Goal: Information Seeking & Learning: Learn about a topic

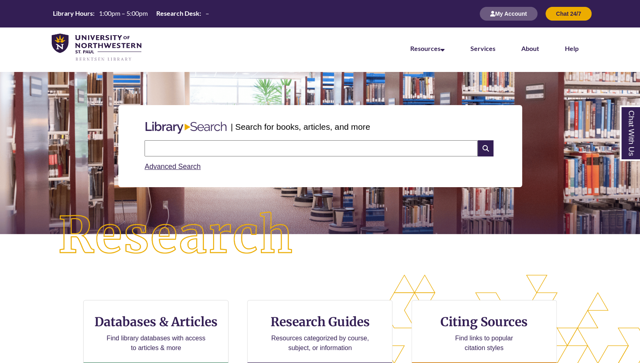
click at [238, 146] on input "text" at bounding box center [311, 148] width 333 height 16
type input "**********"
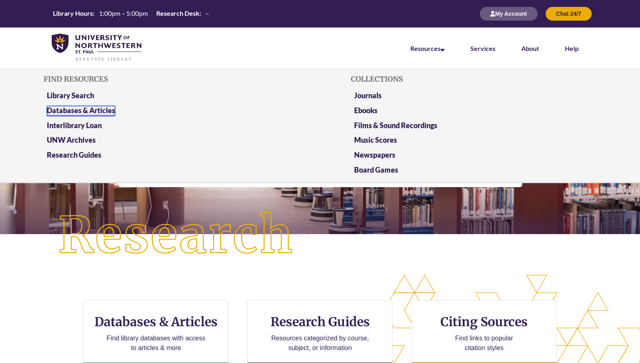
click at [104, 109] on link "Databases & Articles" at bounding box center [81, 111] width 68 height 10
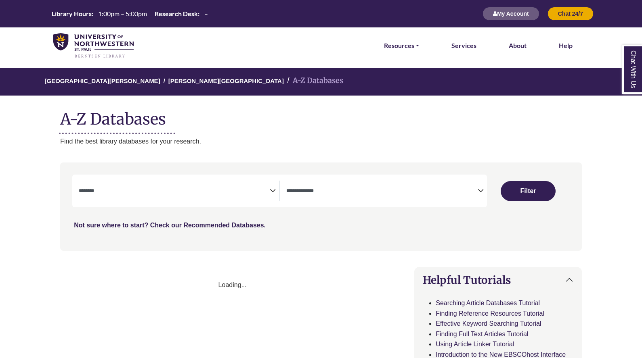
select select "Database Subject Filter"
select select "Database Types Filter"
select select "Database Subject Filter"
select select "Database Types Filter"
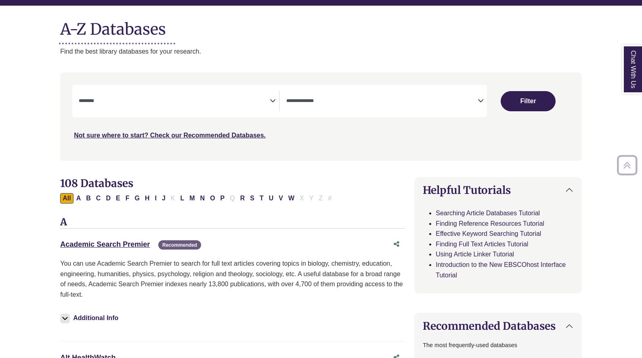
scroll to position [90, 0]
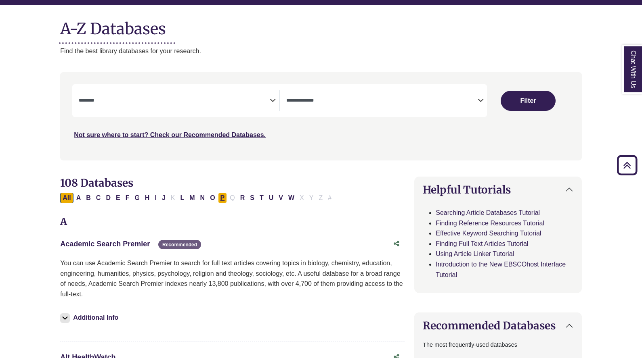
click at [218, 197] on button "P" at bounding box center [222, 198] width 9 height 10
select select "Database Subject Filter"
select select "Database Types Filter"
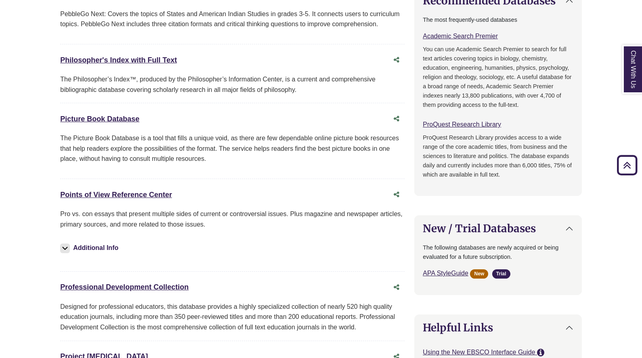
scroll to position [419, 0]
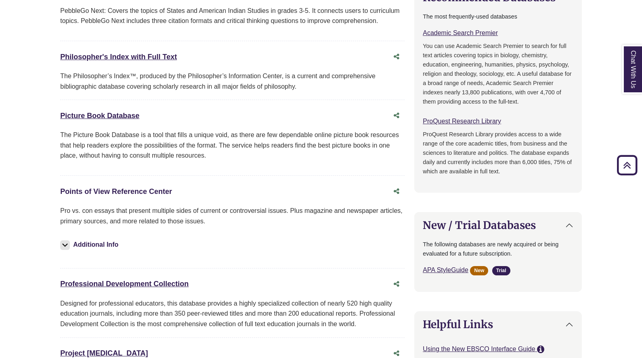
click at [157, 190] on link "Points of View Reference Center This link opens in a new window" at bounding box center [116, 192] width 112 height 8
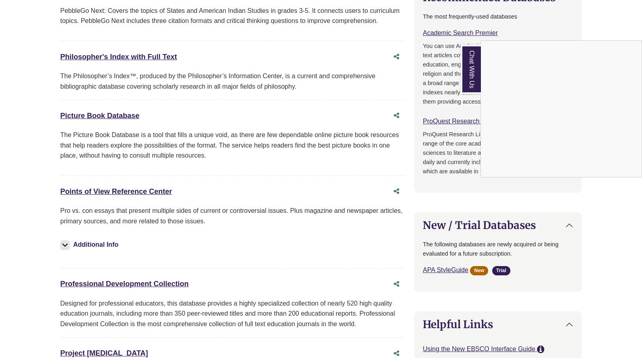
click at [153, 188] on div "Chat With Us" at bounding box center [321, 179] width 642 height 358
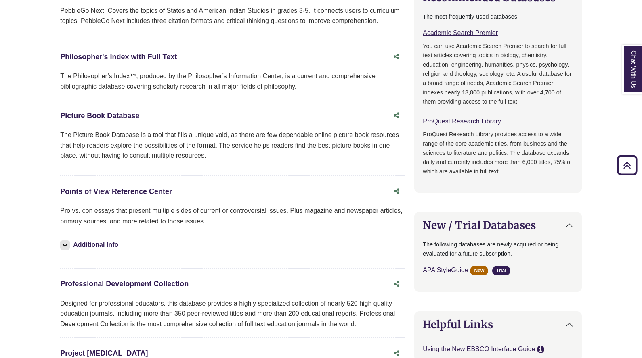
click at [153, 188] on link "Points of View Reference Center This link opens in a new window" at bounding box center [116, 192] width 112 height 8
click at [94, 247] on button "Additional Info" at bounding box center [90, 244] width 61 height 11
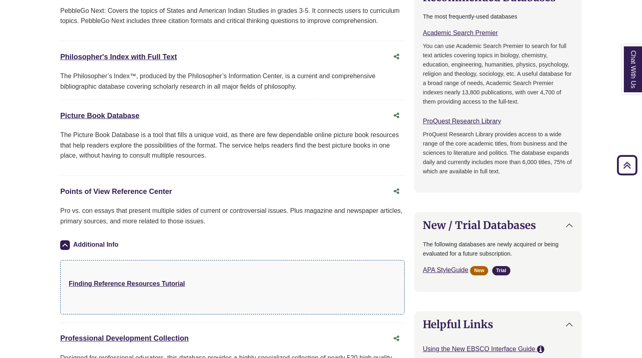
click at [135, 190] on link "Points of View Reference Center This link opens in a new window" at bounding box center [116, 192] width 112 height 8
click at [133, 188] on link "Points of View Reference Center This link opens in a new window" at bounding box center [116, 192] width 112 height 8
click at [140, 281] on strong "Finding Reference Resources Tutorial" at bounding box center [127, 284] width 116 height 7
click at [149, 188] on link "Points of View Reference Center This link opens in a new window" at bounding box center [116, 192] width 112 height 8
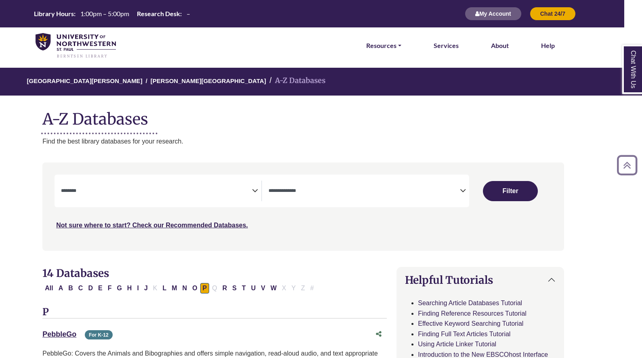
scroll to position [0, 11]
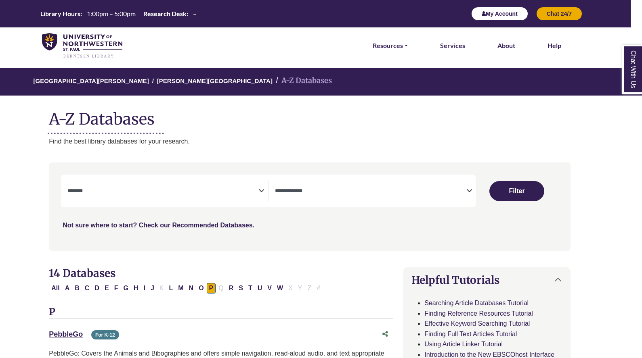
click at [503, 17] on button "My Account" at bounding box center [499, 14] width 57 height 14
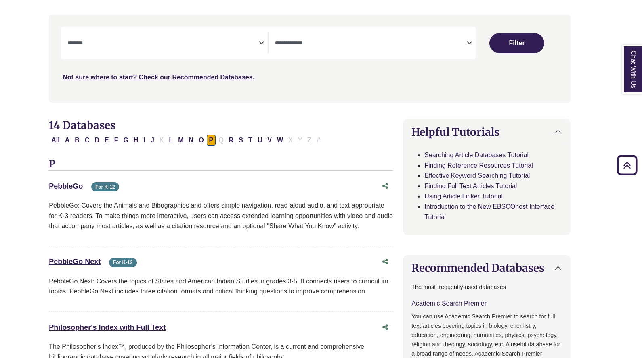
scroll to position [143, 11]
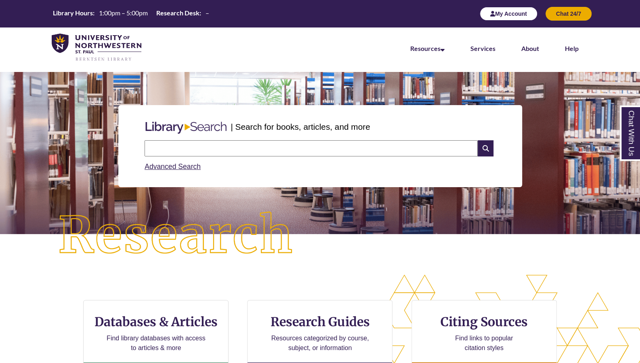
click at [493, 14] on icon "button" at bounding box center [492, 14] width 5 height 6
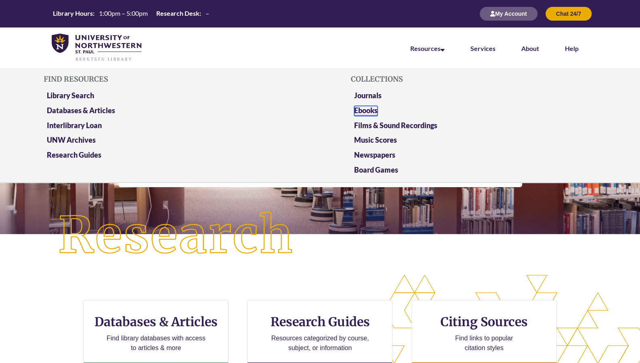
click at [374, 108] on link "Ebooks" at bounding box center [365, 111] width 23 height 10
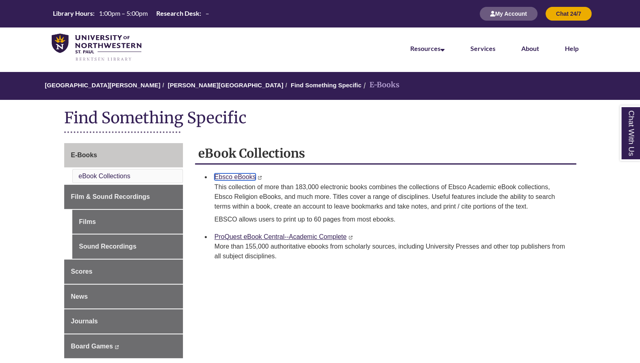
click at [239, 173] on link "Ebsco eBooks" at bounding box center [234, 176] width 41 height 7
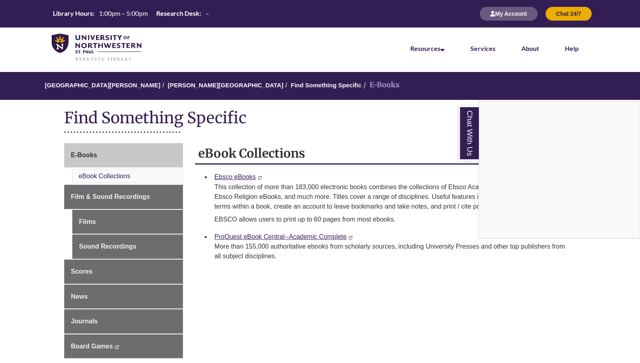
click at [291, 236] on div "Chat With Us" at bounding box center [320, 181] width 640 height 363
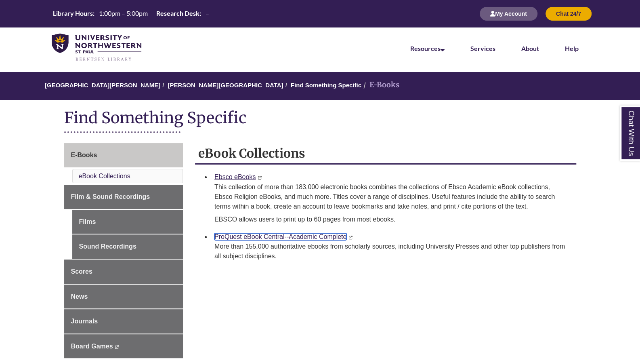
click at [339, 235] on link "ProQuest eBook Central--Academic Complete" at bounding box center [280, 236] width 132 height 7
click at [289, 237] on link "ProQuest eBook Central--Academic Complete" at bounding box center [280, 236] width 132 height 7
